Goal: Task Accomplishment & Management: Use online tool/utility

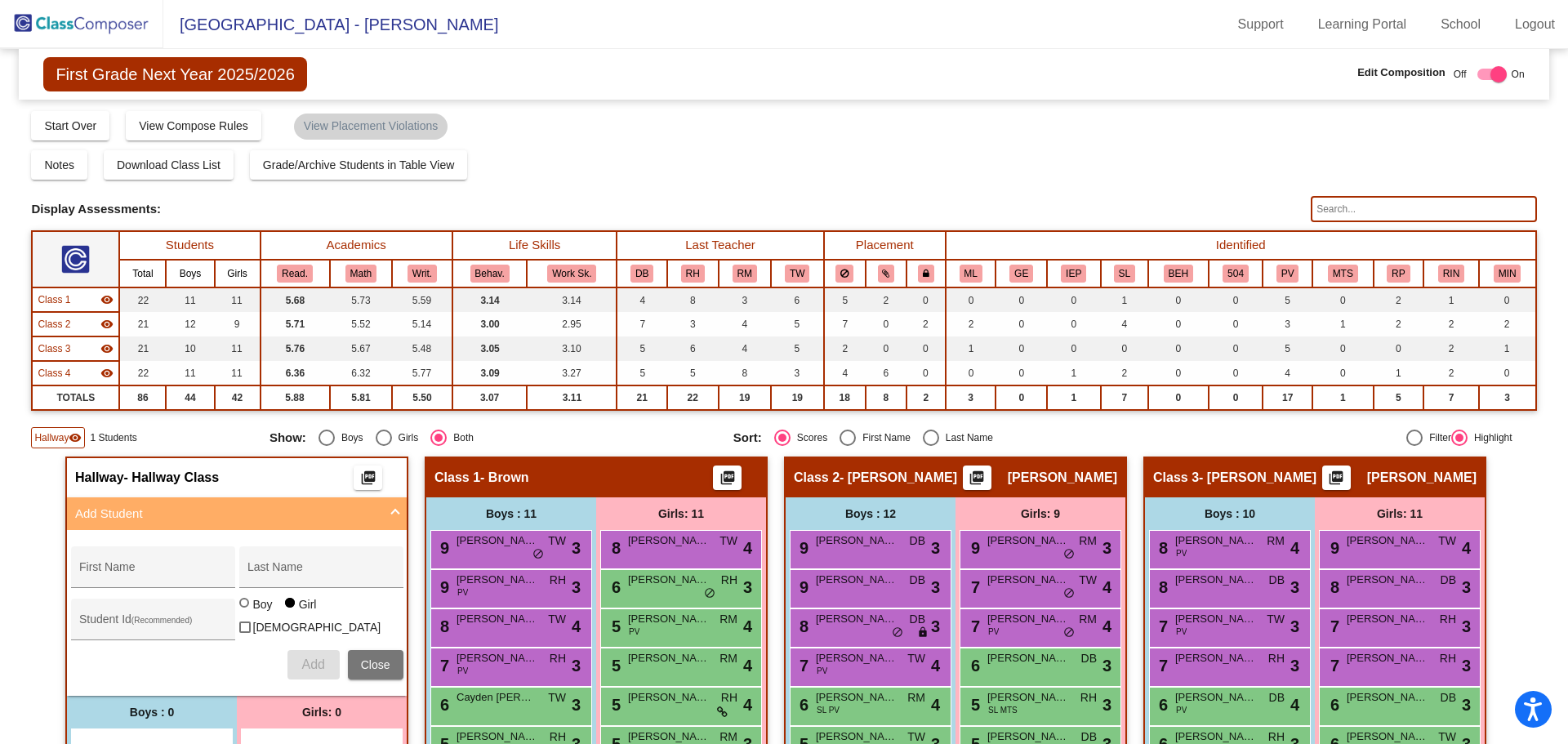
click at [108, 25] on img at bounding box center [81, 24] width 164 height 48
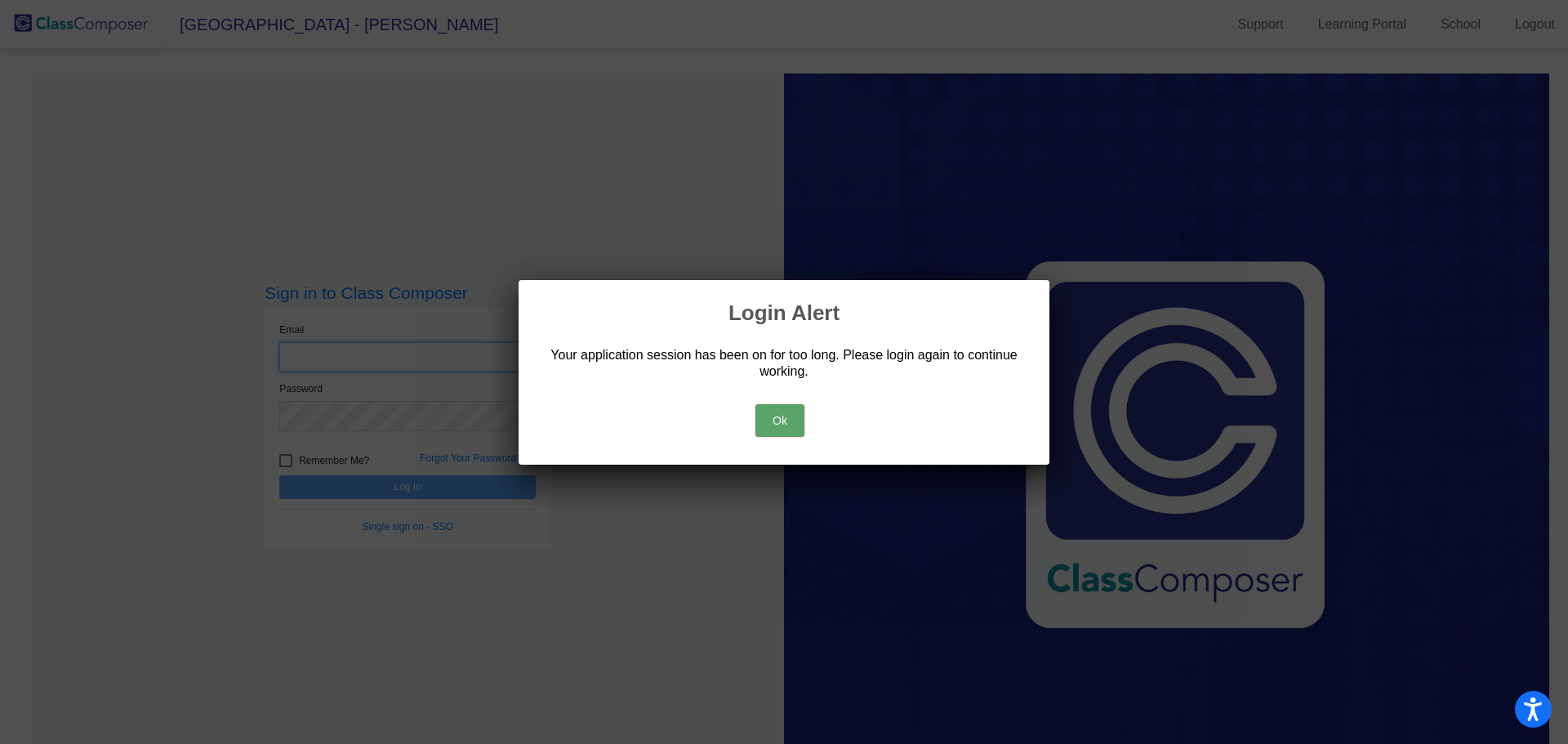
type input "[PERSON_NAME][EMAIL_ADDRESS][PERSON_NAME][DOMAIN_NAME]"
click at [784, 419] on button "Ok" at bounding box center [780, 420] width 49 height 33
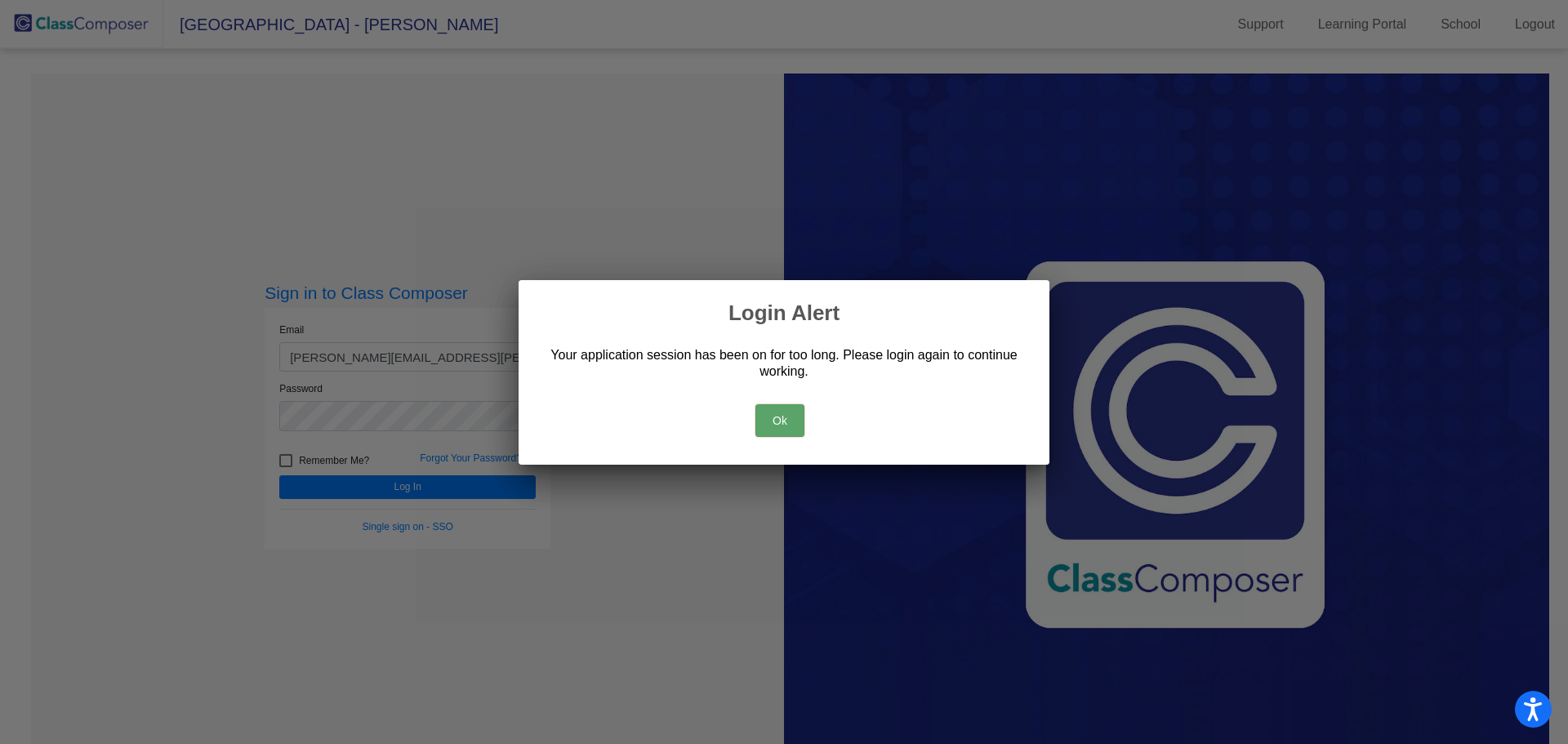
click at [784, 420] on button "Ok" at bounding box center [780, 420] width 49 height 33
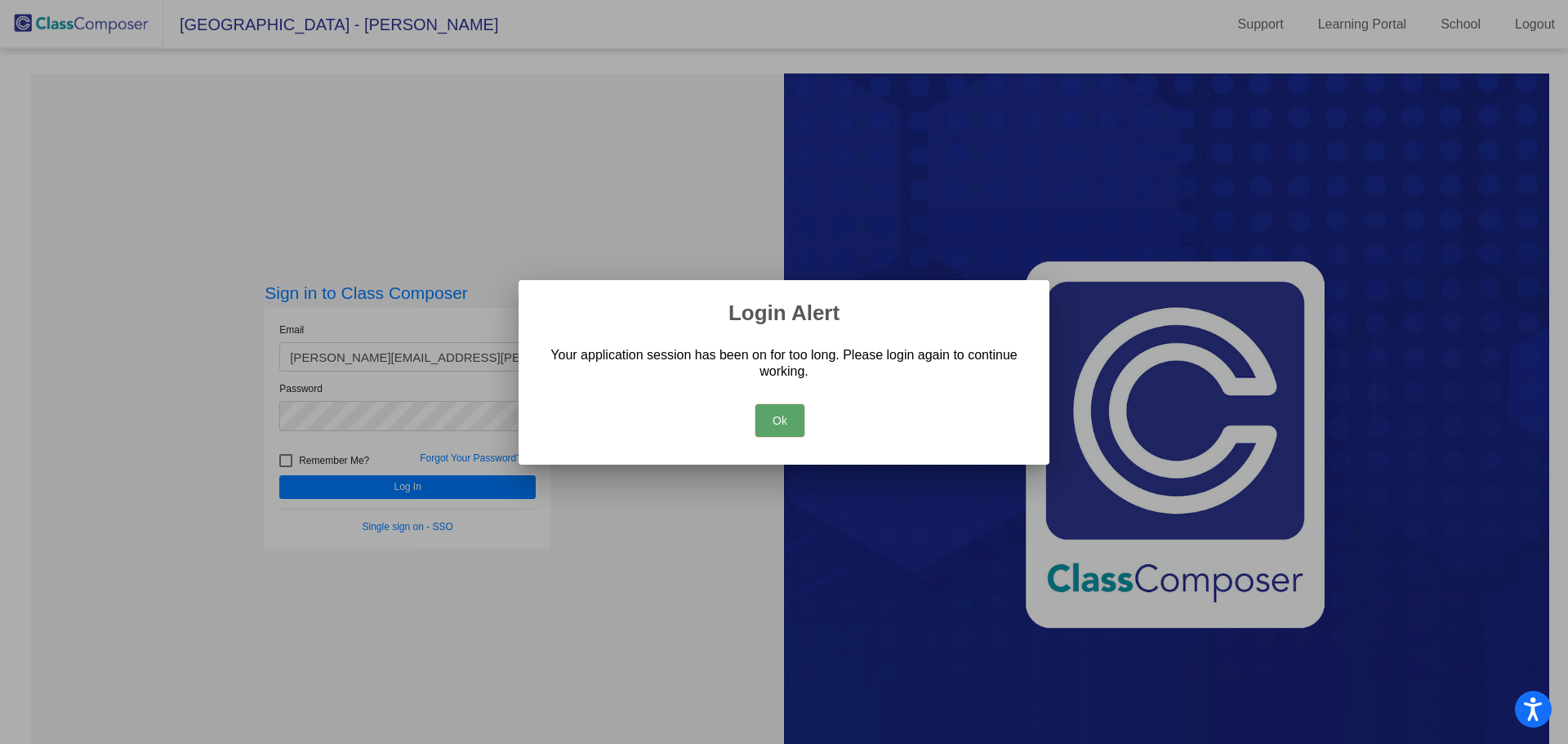
click at [784, 420] on button "Ok" at bounding box center [780, 420] width 49 height 33
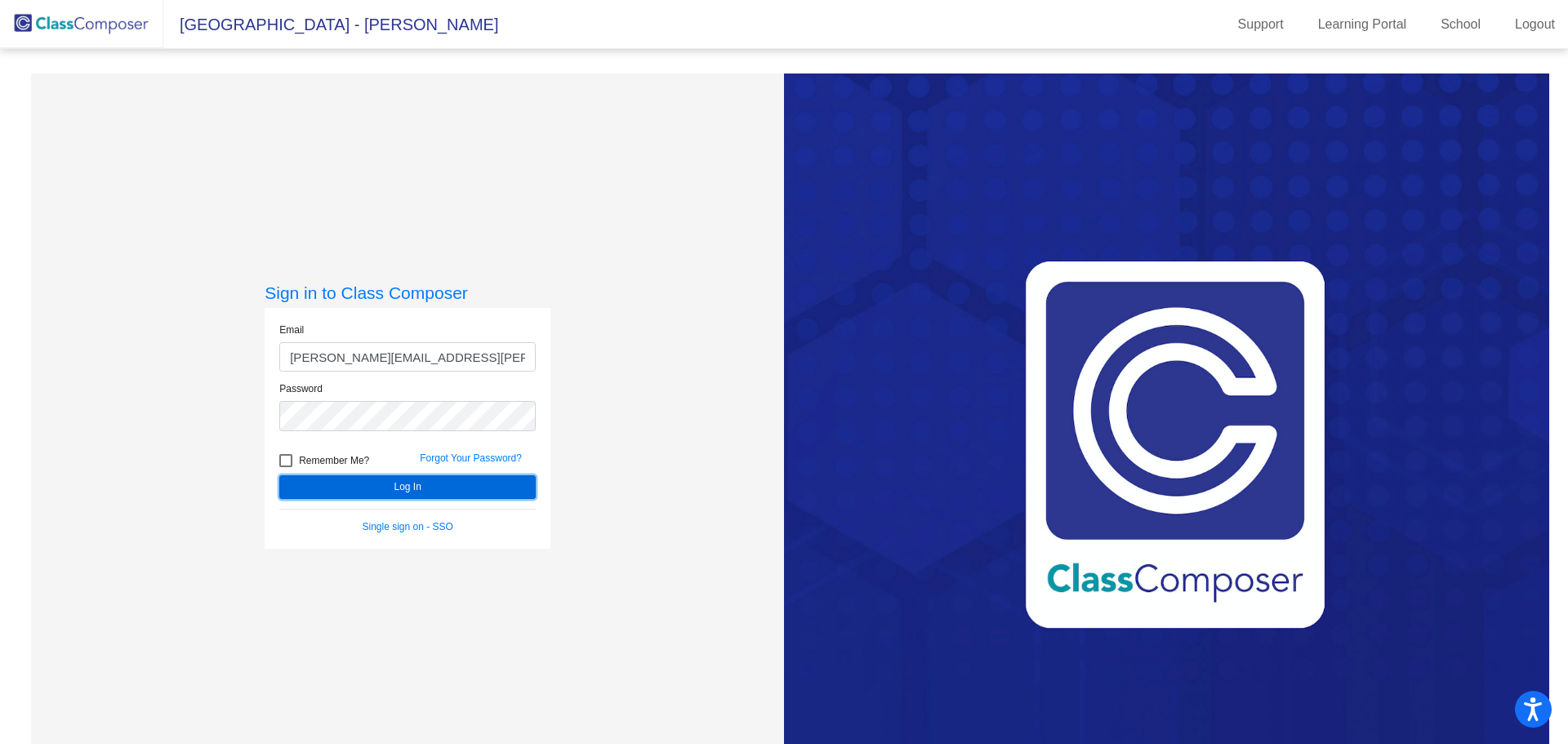
click at [386, 479] on button "Log In" at bounding box center [407, 487] width 257 height 23
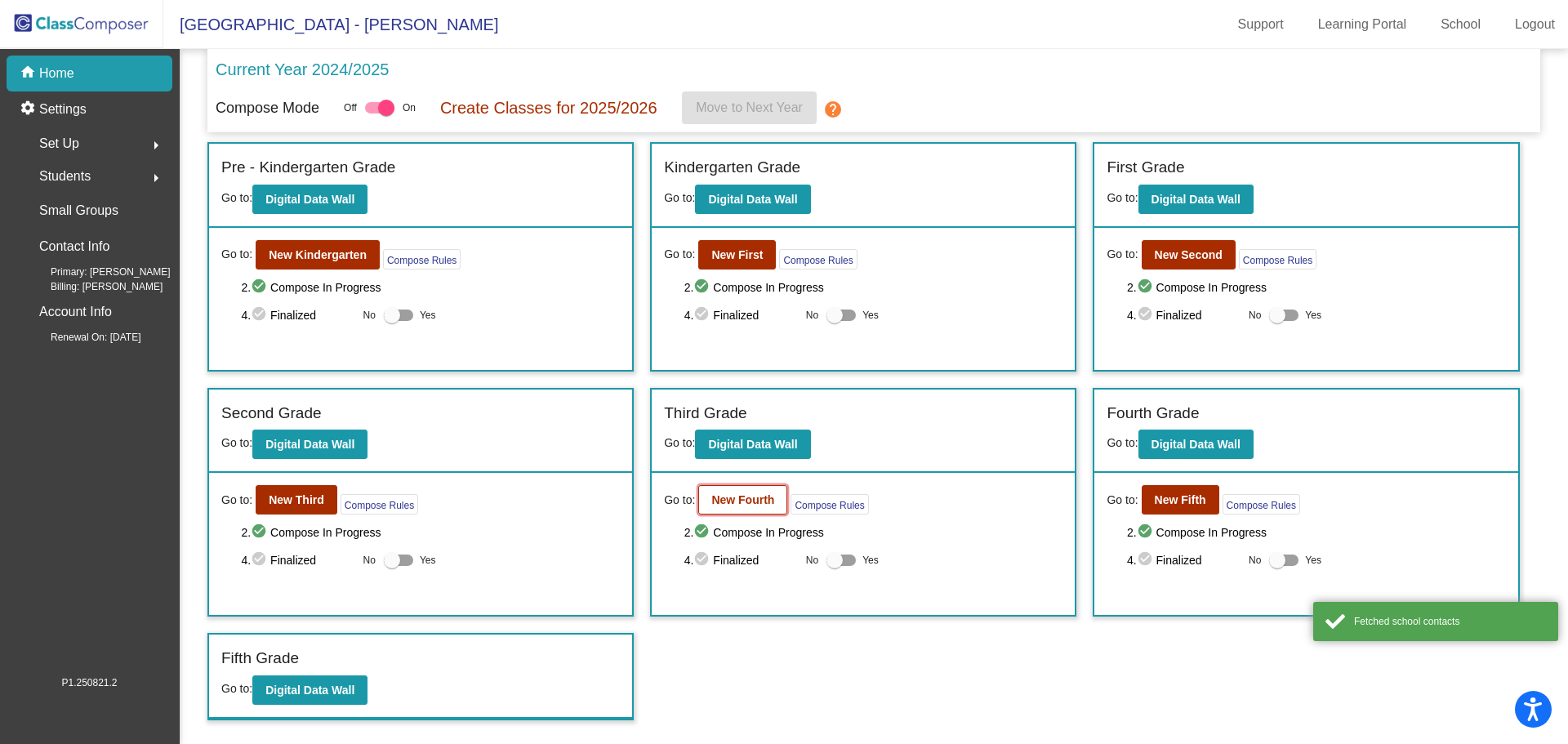
click at [724, 501] on b "New Fourth" at bounding box center [742, 499] width 63 height 13
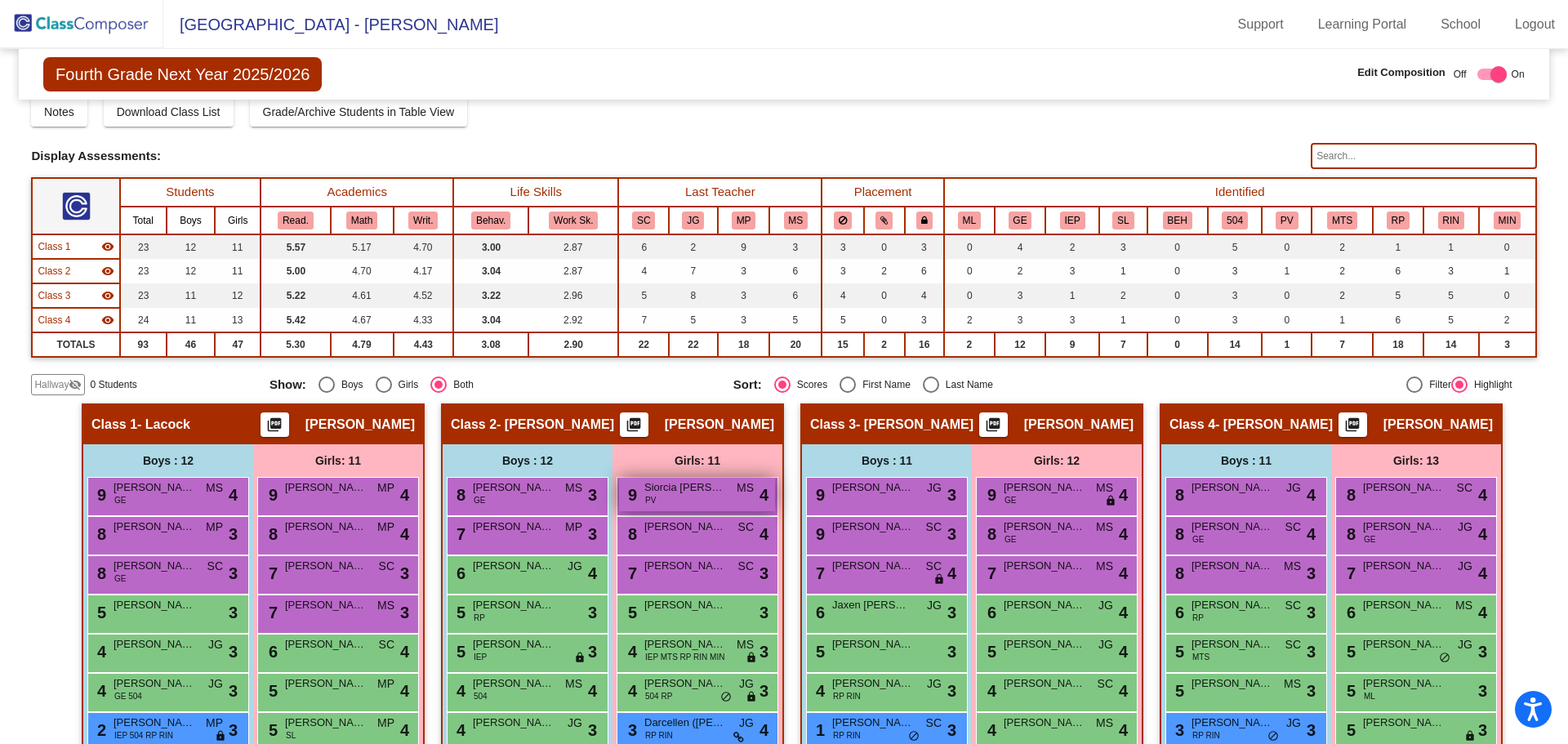
scroll to position [81, 0]
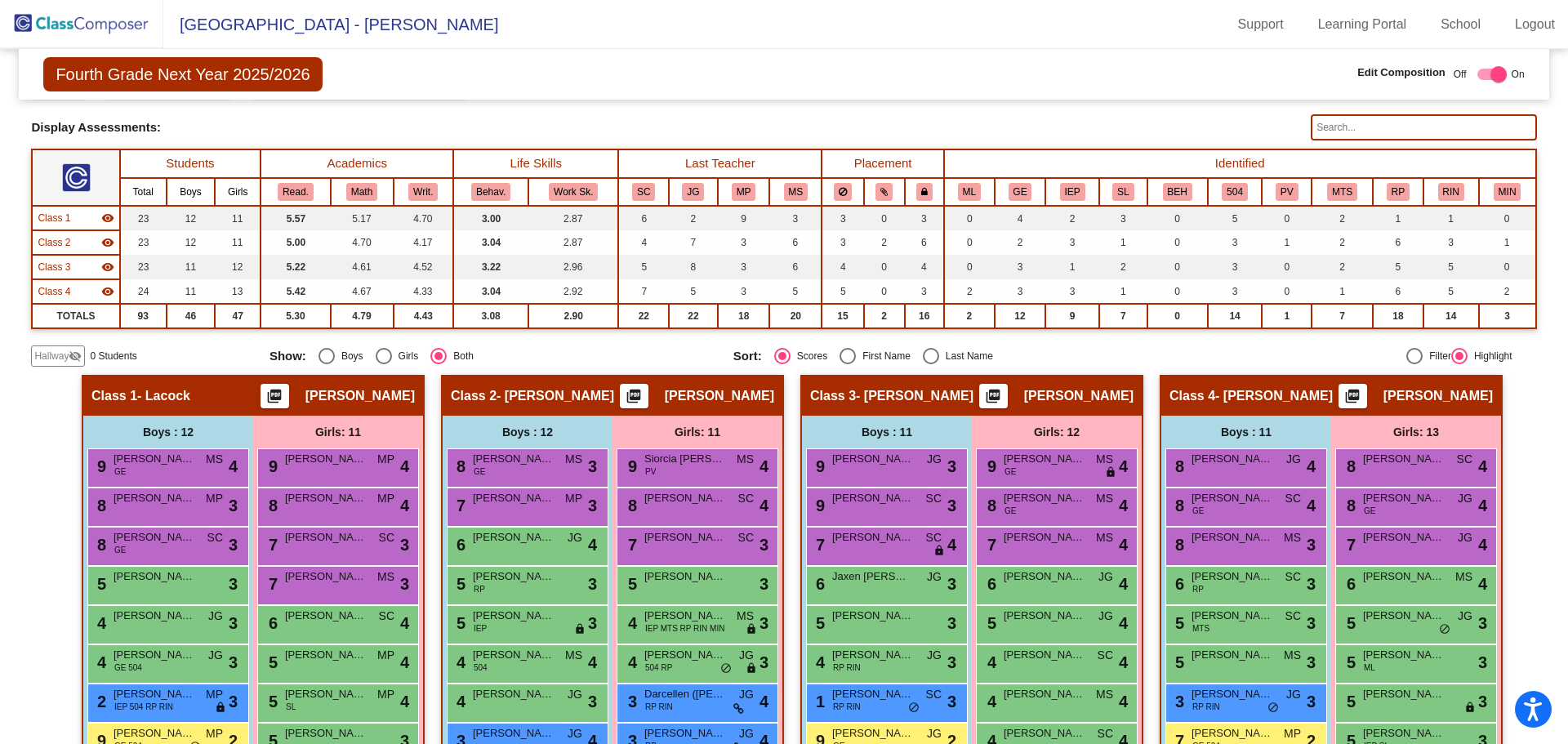
click at [1336, 128] on div "Display Scores for Years: [DATE] - [DATE] [DATE] - [DATE] Grade/Archive Student…" at bounding box center [784, 198] width 1505 height 339
click at [1336, 128] on input "text" at bounding box center [1423, 127] width 226 height 26
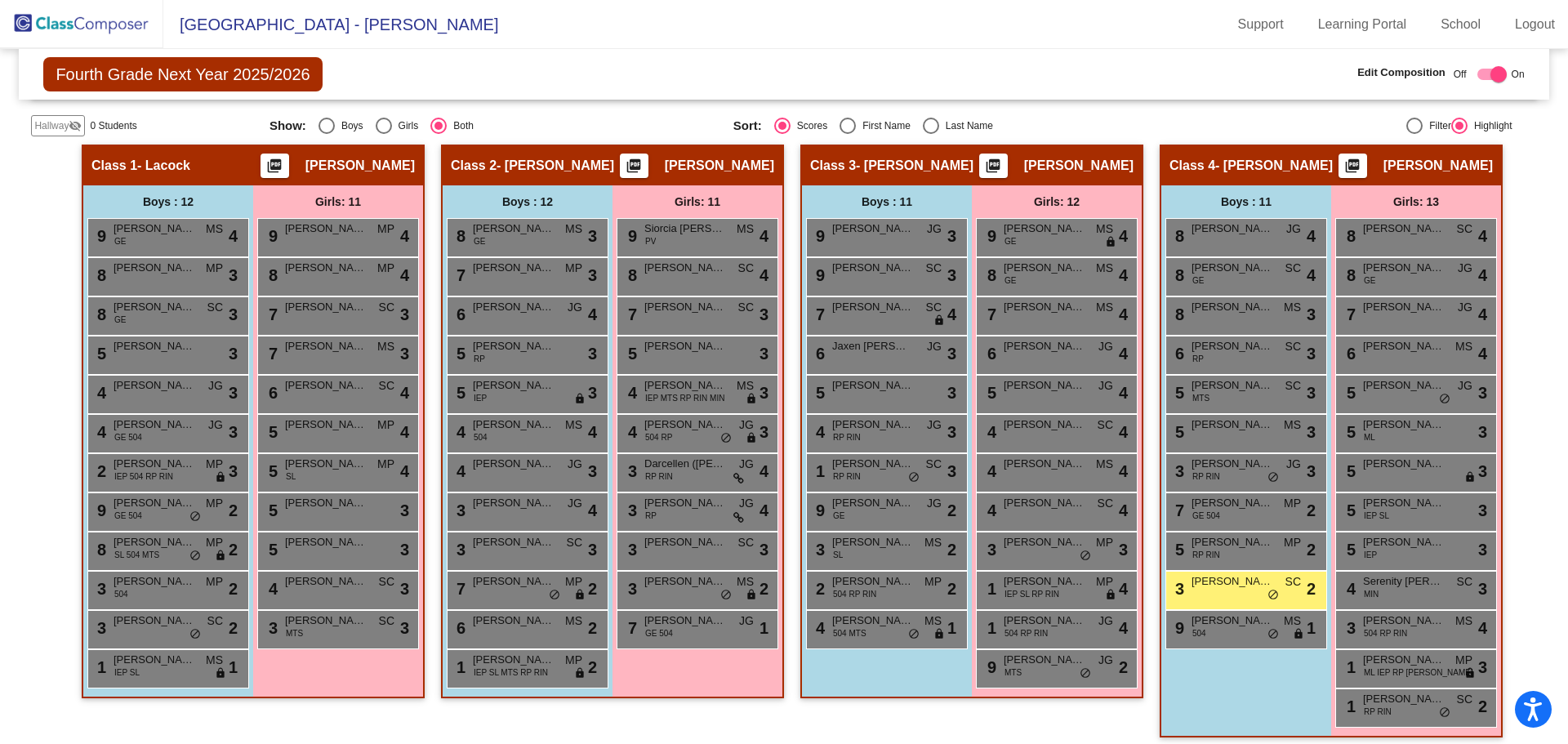
scroll to position [322, 0]
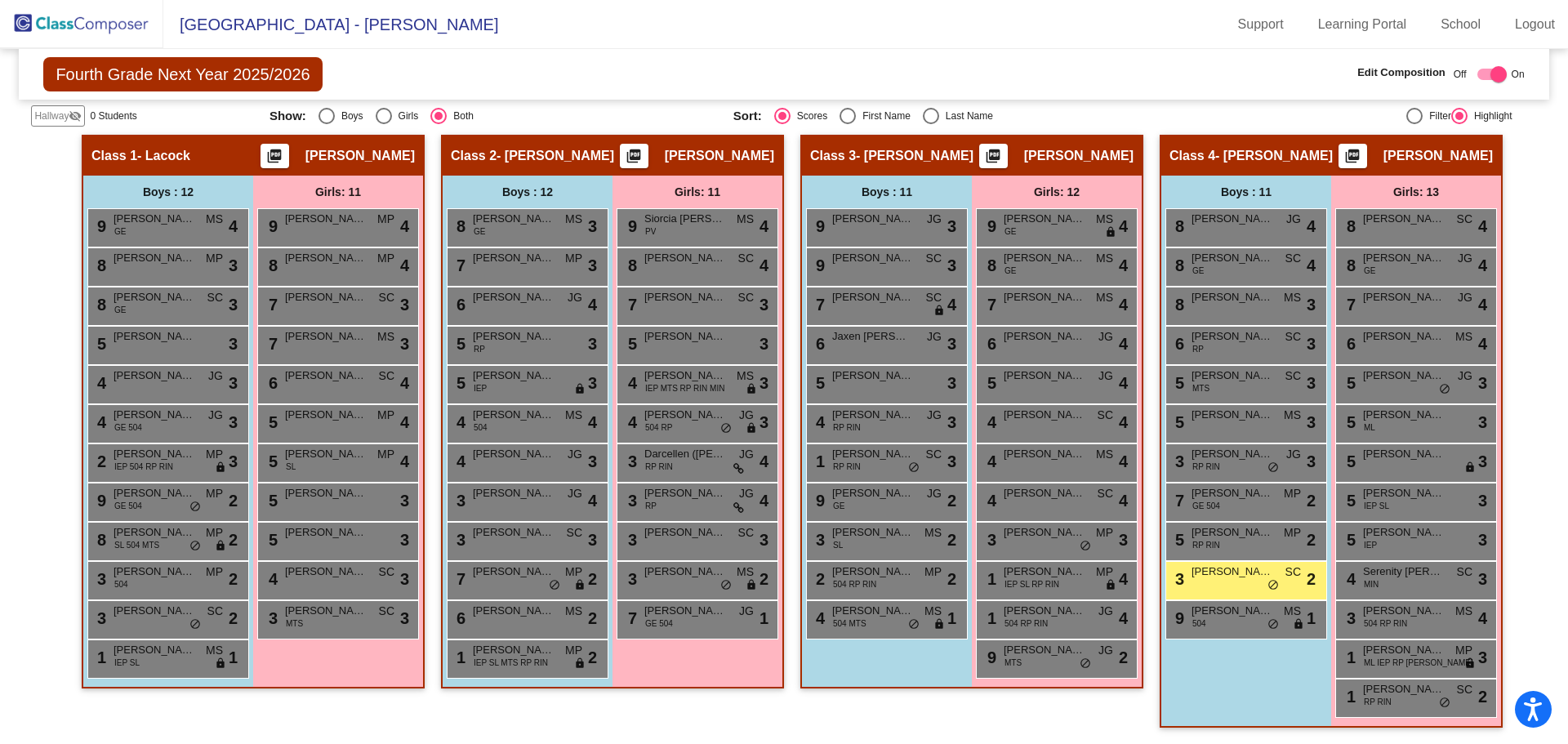
type input "[PERSON_NAME]"
drag, startPoint x: 1229, startPoint y: 97, endPoint x: 1220, endPoint y: 101, distance: 9.8
click at [1228, 99] on div "Fourth Grade Next Year 2025/2026 Edit Composition Off On Incoming Digital Data …" at bounding box center [783, 75] width 1529 height 50
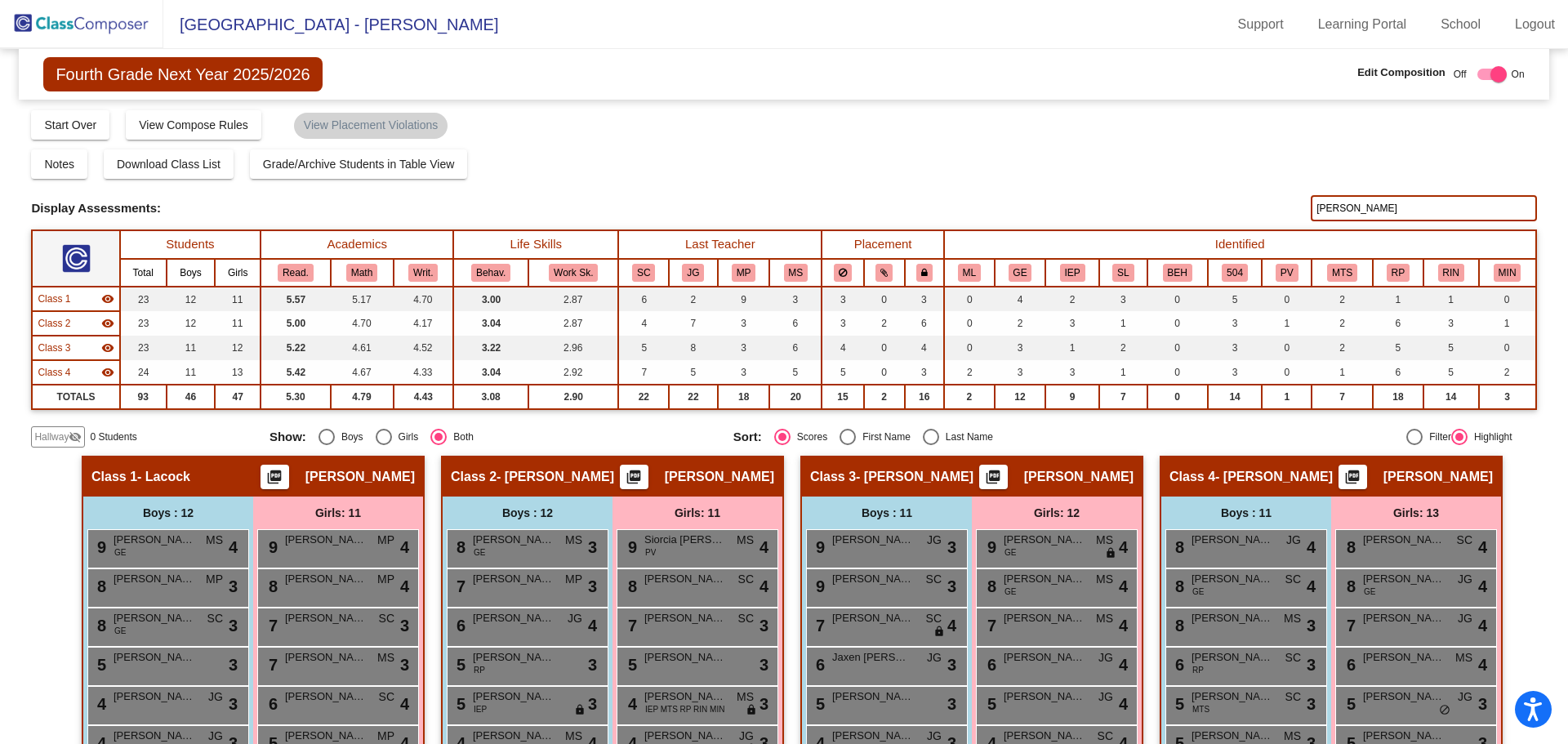
scroll to position [0, 0]
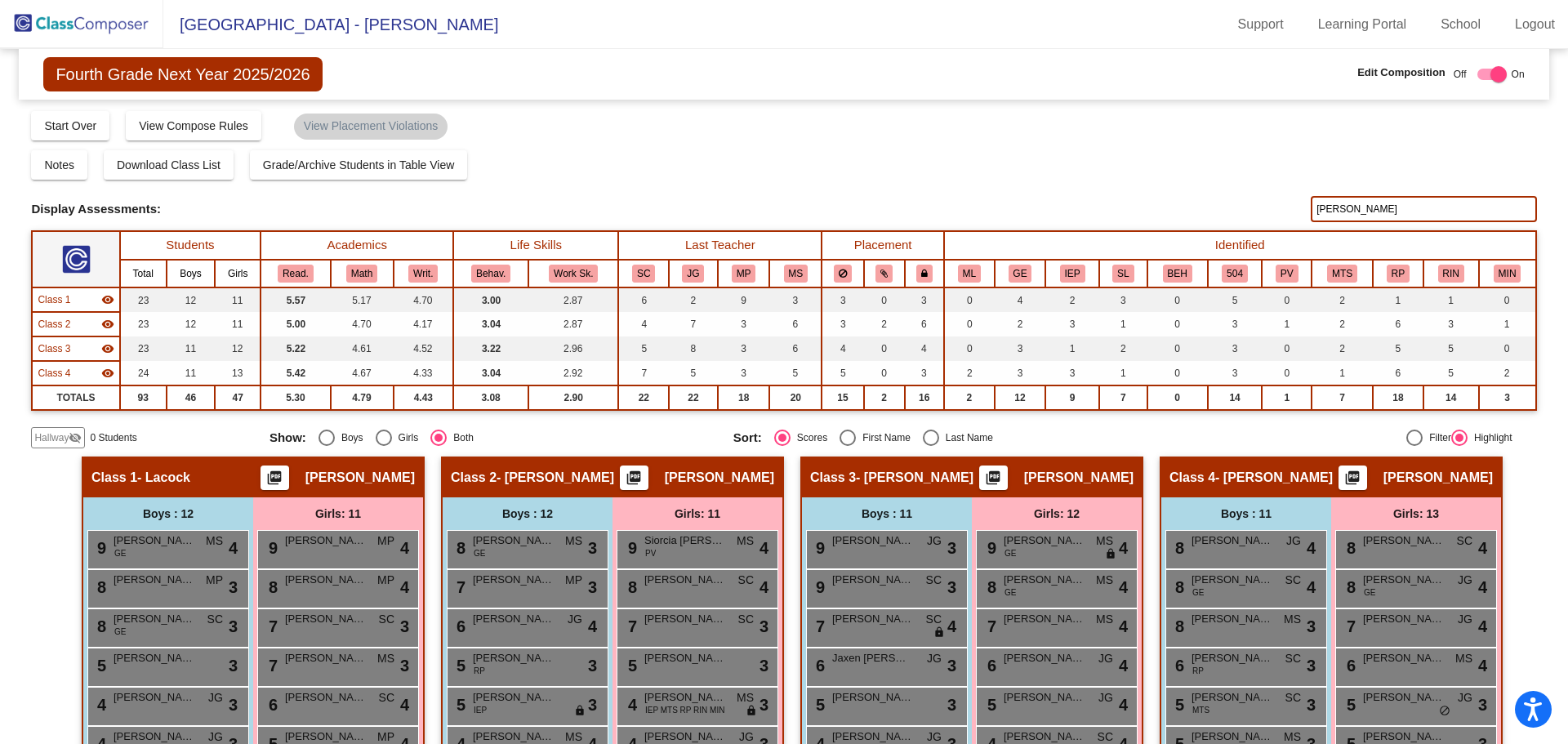
drag, startPoint x: 1348, startPoint y: 216, endPoint x: 1223, endPoint y: 215, distance: 125.0
click at [1226, 215] on div "Display Scores for Years: [DATE] - [DATE] [DATE] - [DATE] Display Assessments: …" at bounding box center [784, 208] width 1505 height 26
